Goal: Book appointment/travel/reservation

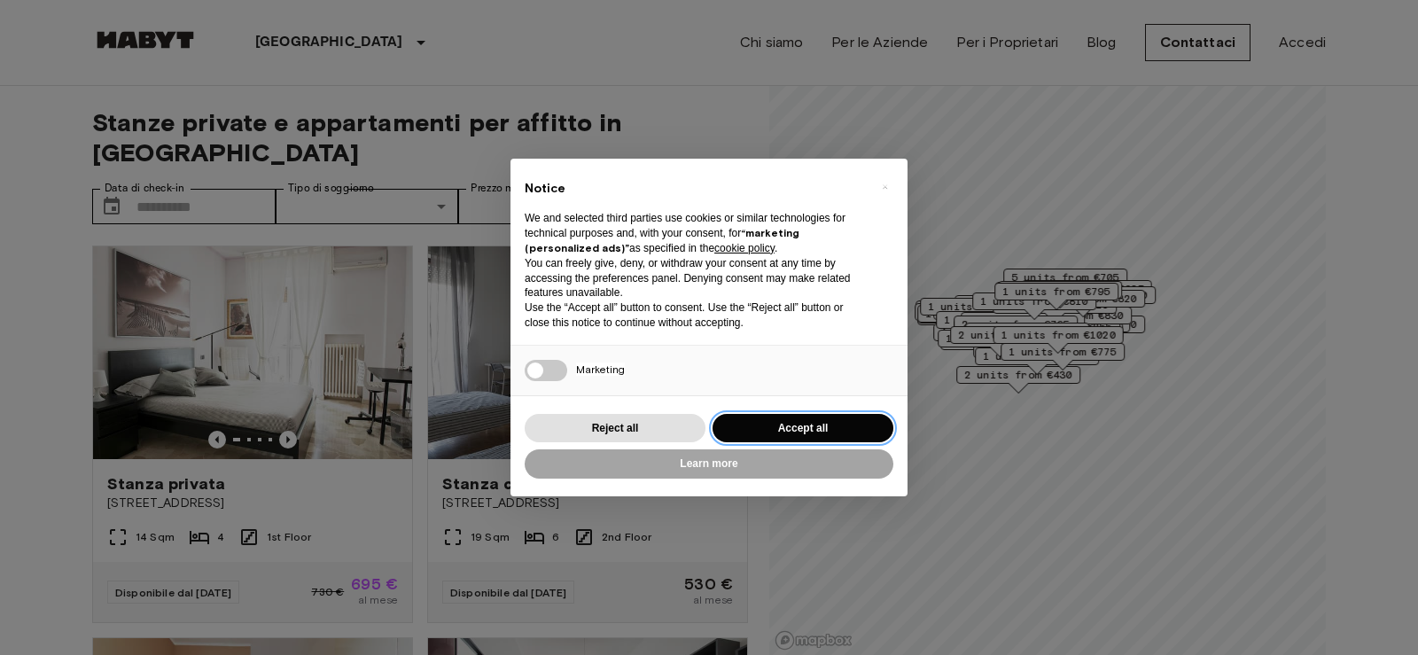
click at [797, 430] on button "Accept all" at bounding box center [802, 428] width 181 height 29
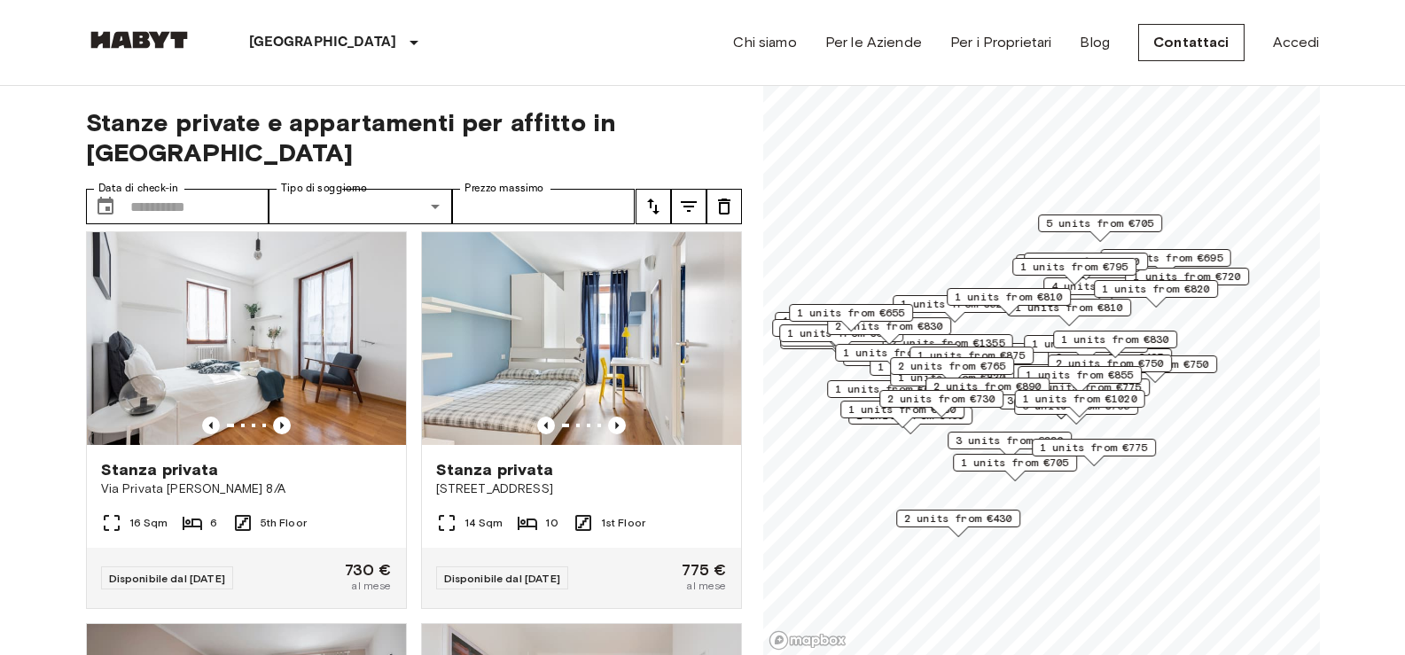
drag, startPoint x: 1087, startPoint y: 202, endPoint x: 1093, endPoint y: 300, distance: 97.7
click at [1093, 300] on div "1 units from €820" at bounding box center [1155, 293] width 124 height 27
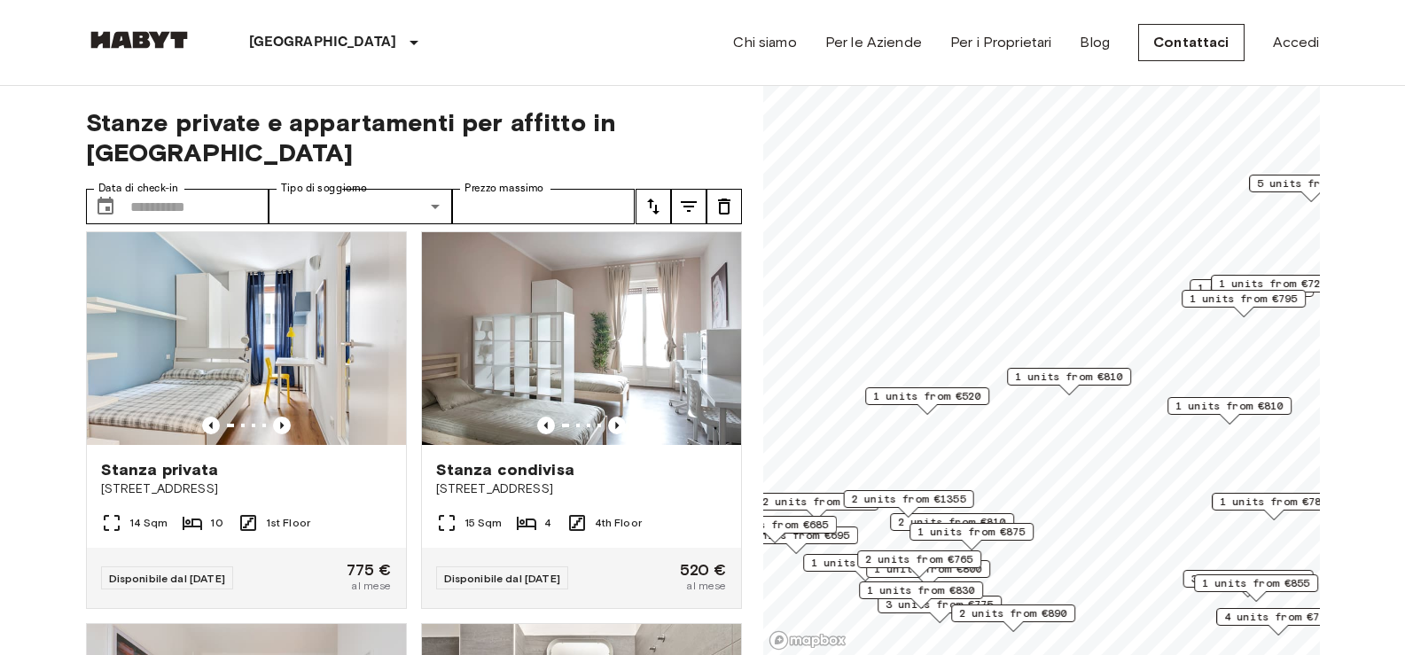
scroll to position [397, 0]
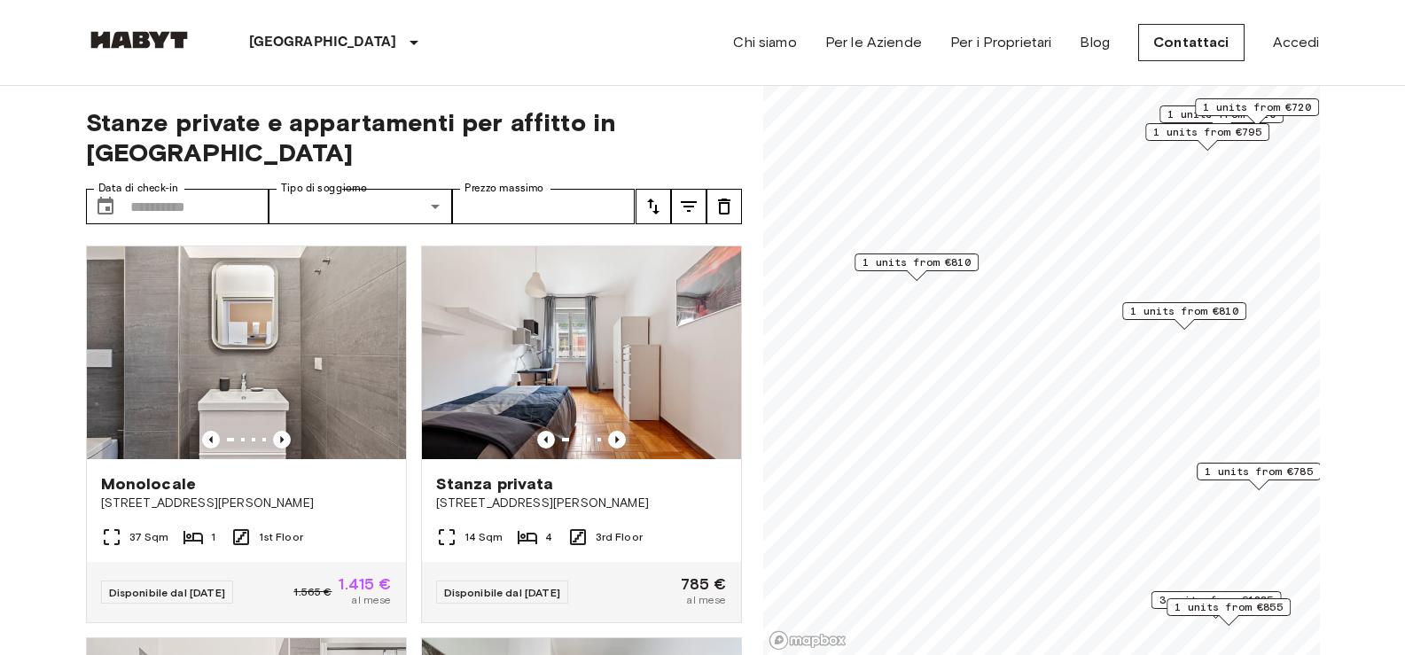
click at [909, 263] on span "1 units from €810" at bounding box center [916, 262] width 108 height 16
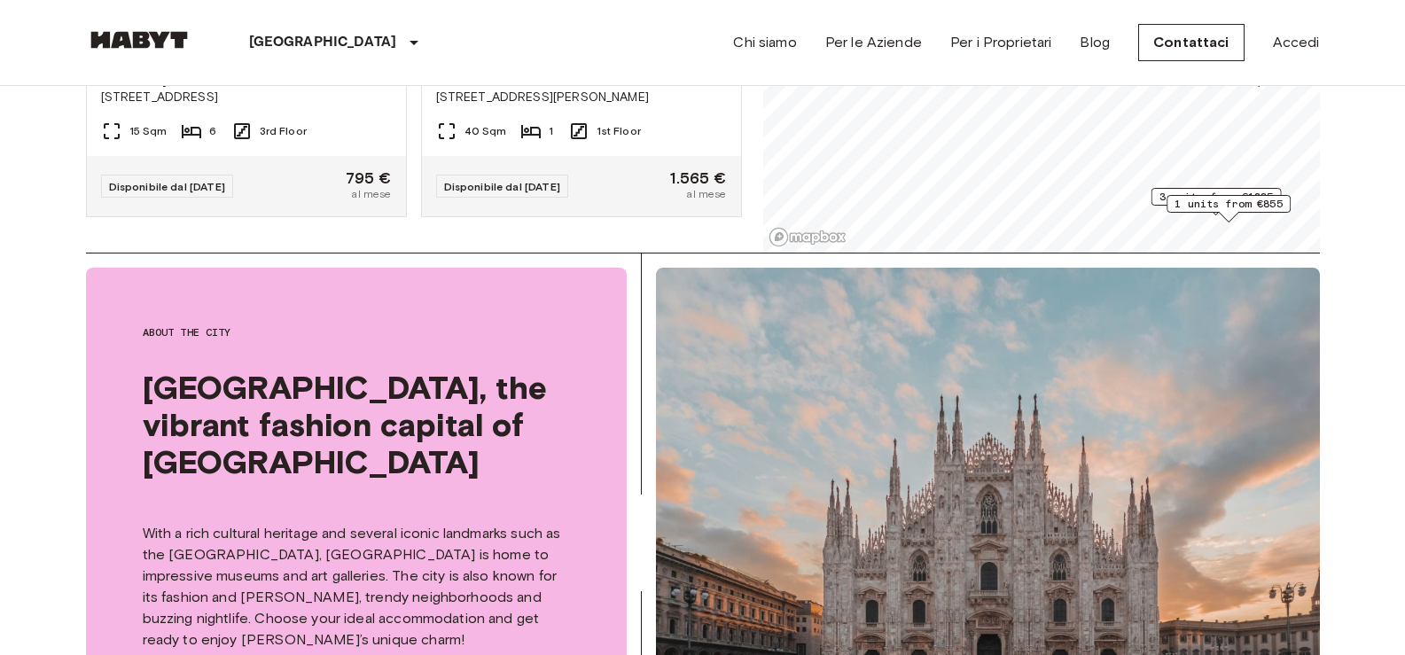
scroll to position [620, 0]
